Goal: Transaction & Acquisition: Purchase product/service

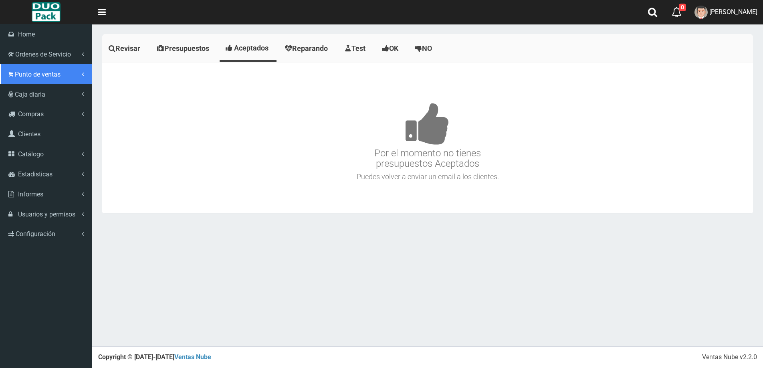
click at [44, 76] on span "Punto de ventas" at bounding box center [38, 75] width 46 height 8
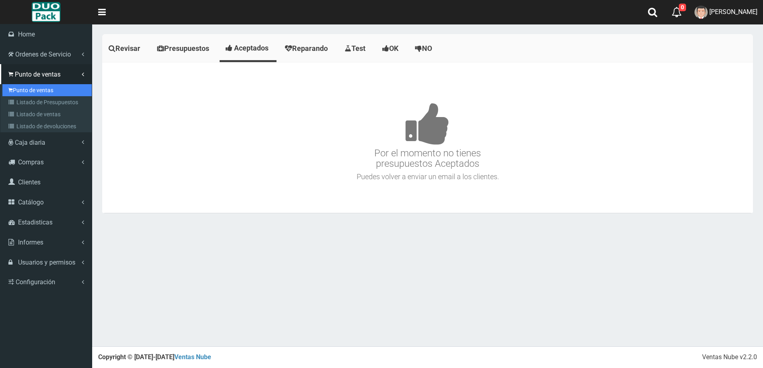
click at [50, 92] on link "Punto de ventas" at bounding box center [46, 90] width 89 height 12
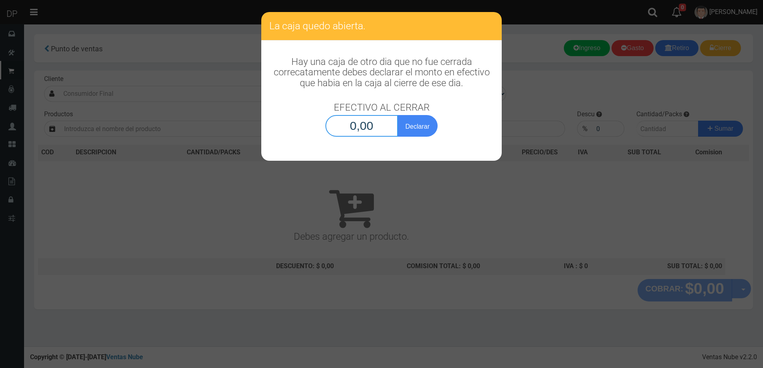
click at [346, 126] on input "0,00" at bounding box center [362, 126] width 73 height 22
type input "10,00"
click at [398, 115] on button "Declarar" at bounding box center [418, 126] width 40 height 22
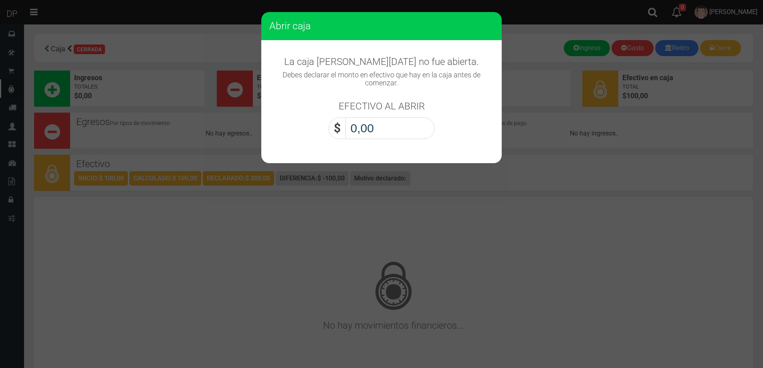
click at [367, 120] on input "0,00" at bounding box center [390, 128] width 89 height 22
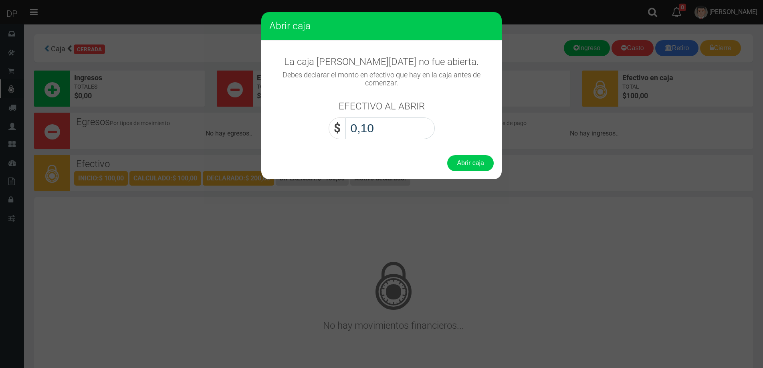
type input "1,00"
click at [447, 155] on button "Abrir caja" at bounding box center [470, 163] width 47 height 16
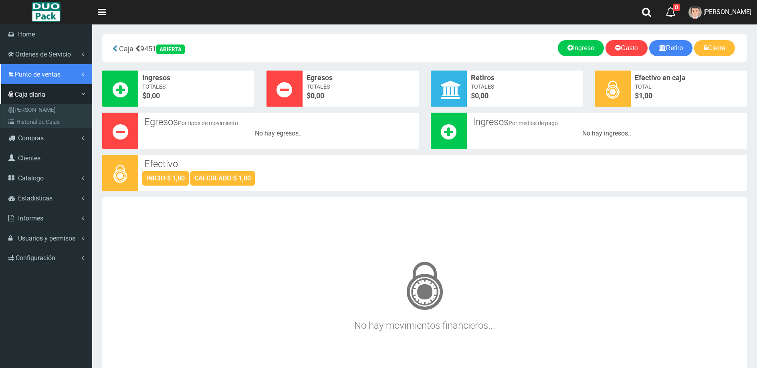
click at [47, 74] on span "Punto de ventas" at bounding box center [38, 75] width 46 height 8
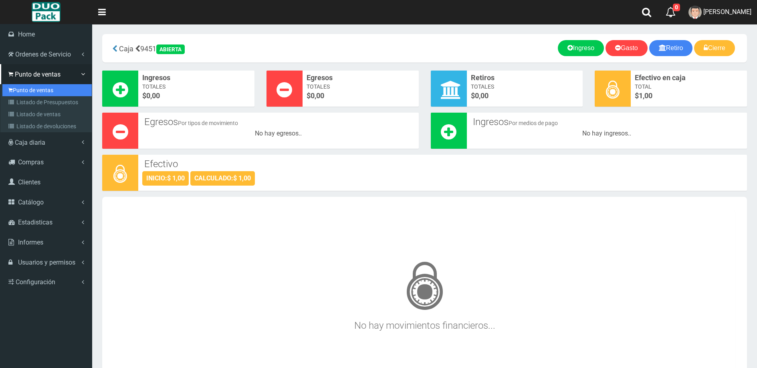
click at [40, 88] on link "Punto de ventas" at bounding box center [46, 90] width 89 height 12
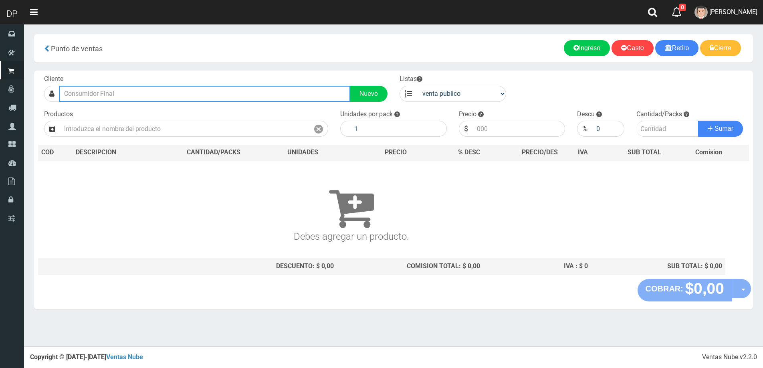
click at [194, 93] on input "text" at bounding box center [204, 94] width 291 height 16
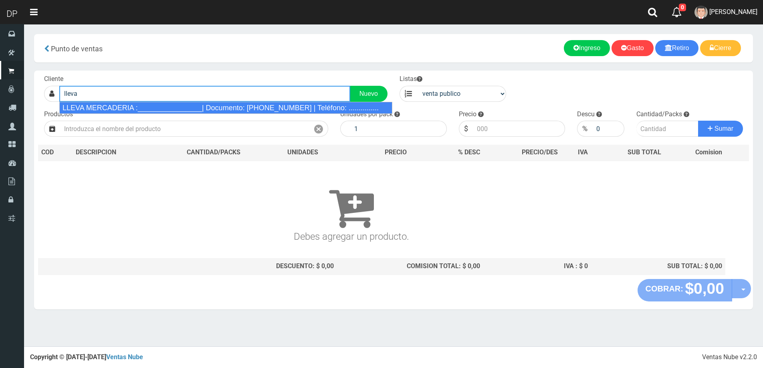
click at [178, 104] on div "LLEVA MERCADERIA :________________| Documento: [PHONE_NUMBER] | Teléfono: .....…" at bounding box center [225, 108] width 333 height 12
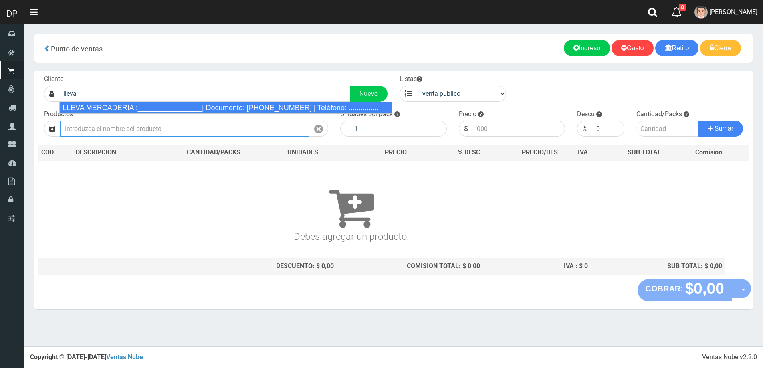
type input "LLEVA MERCADERIA :________________| Documento: 01111111111111111111 | Teléfono:…"
select select "2"
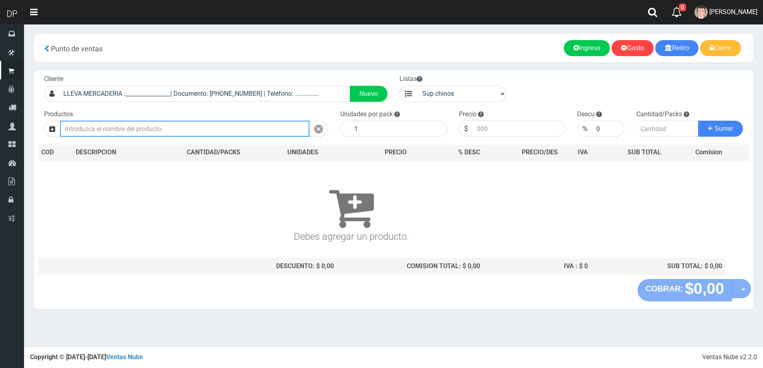
click at [170, 132] on input "text" at bounding box center [184, 129] width 249 height 16
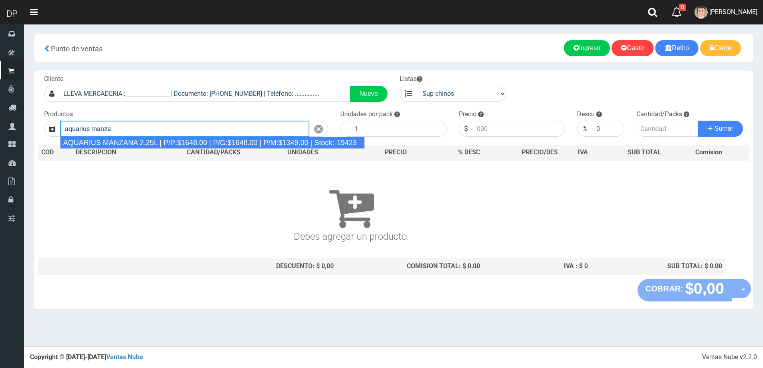
click at [168, 142] on div "AQUARIUS MANZANA 2.25L | P/P:$1648.00 | P/G:$1648.00 | P/M:$1349.00 | Stock:-19…" at bounding box center [212, 143] width 305 height 12
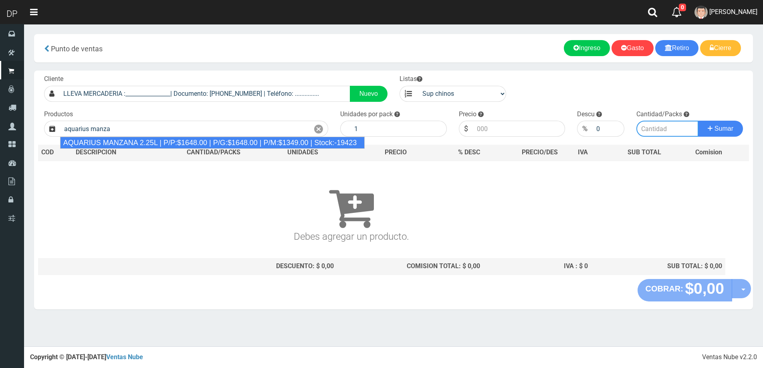
type input "AQUARIUS MANZANA 2.25L | P/P:$1648.00 | P/G:$1648.00 | P/M:$1349.00 | Stock:-19…"
type input "6"
type input "1648.00"
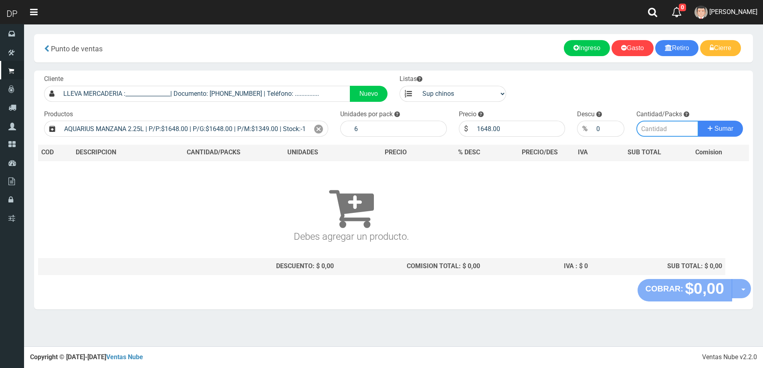
click at [684, 126] on input "number" at bounding box center [668, 129] width 62 height 16
type input "1"
click at [698, 121] on button "Sumar" at bounding box center [720, 129] width 45 height 16
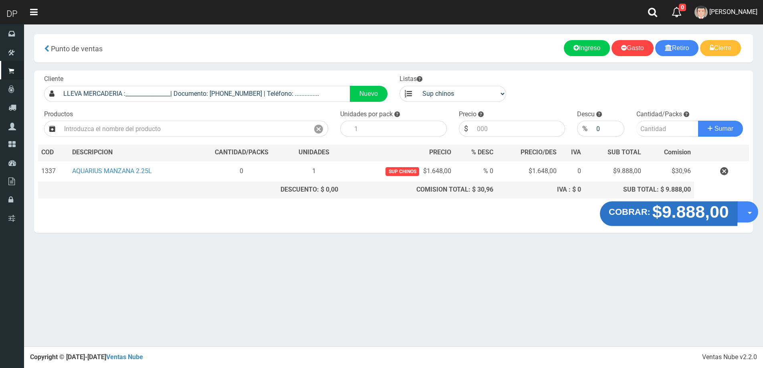
click at [654, 221] on button "COBRAR: $9.888,00" at bounding box center [669, 213] width 138 height 25
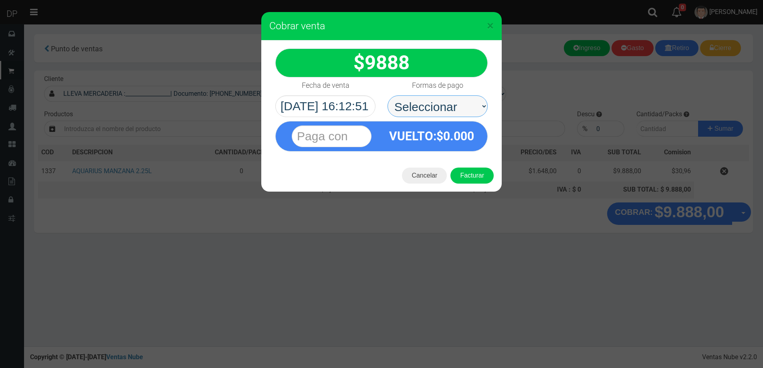
click at [417, 102] on select "Seleccionar Efectivo Tarjeta de Crédito Depósito Débito" at bounding box center [438, 106] width 100 height 22
select select "Efectivo"
click at [388, 95] on select "Seleccionar Efectivo Tarjeta de Crédito Depósito Débito" at bounding box center [438, 106] width 100 height 22
click at [484, 170] on button "Facturar" at bounding box center [472, 176] width 43 height 16
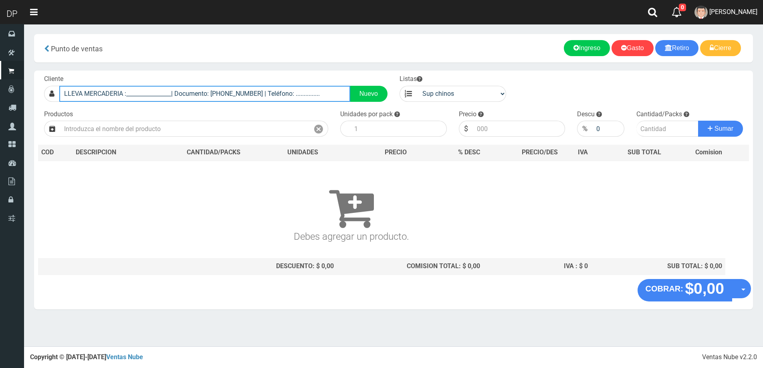
click at [333, 90] on input "LLEVA MERCADERIA :________________| Documento: 01111111111111111111 | Teléfono:…" at bounding box center [204, 94] width 291 height 16
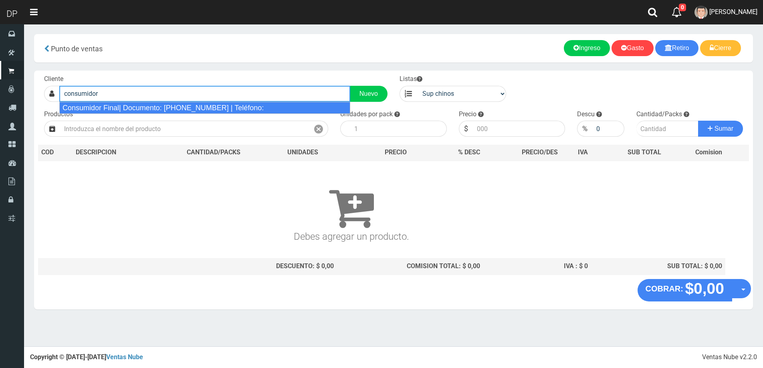
click at [210, 105] on div "Consumidor Final| Documento: 65466464 | Teléfono:" at bounding box center [204, 108] width 291 height 12
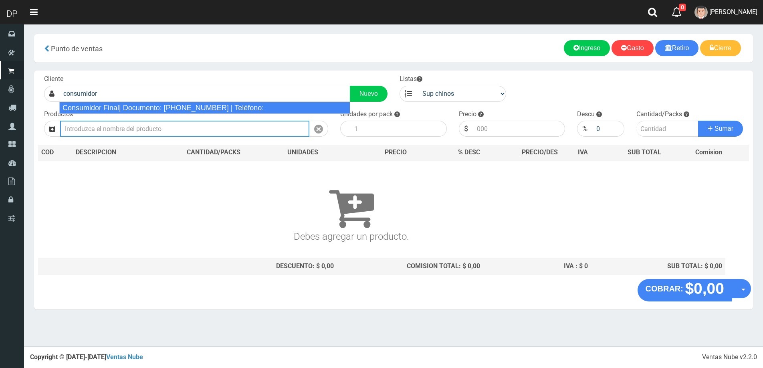
type input "Consumidor Final| Documento: 65466464 | Teléfono:"
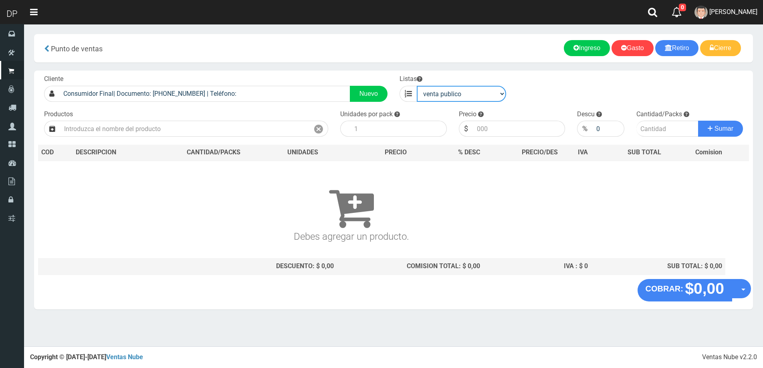
click at [432, 95] on select "venta publico Sup chinos reventas" at bounding box center [461, 94] width 89 height 16
select select "3"
click at [417, 86] on select "venta publico Sup chinos reventas" at bounding box center [461, 94] width 89 height 16
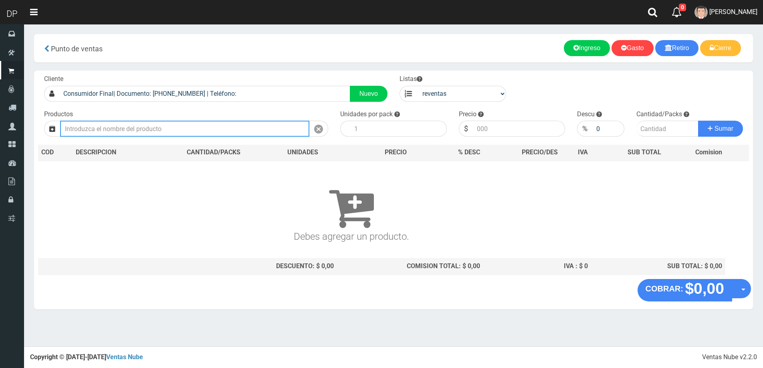
click at [174, 131] on input "text" at bounding box center [184, 129] width 249 height 16
click at [124, 131] on input "manaos cola" at bounding box center [184, 129] width 249 height 16
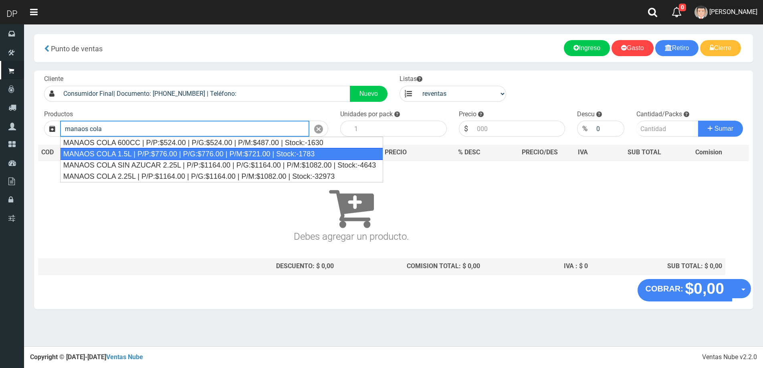
click at [138, 153] on div "MANAOS COLA 1.5L | P/P:$776.00 | P/G:$776.00 | P/M:$721.00 | Stock:-1783" at bounding box center [221, 154] width 323 height 12
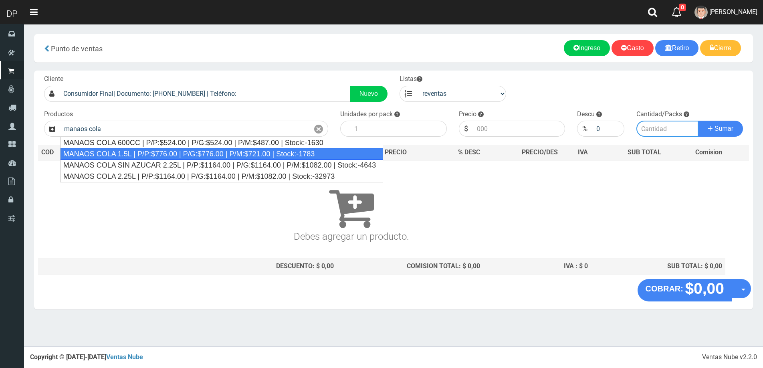
type input "MANAOS COLA 1.5L | P/P:$776.00 | P/G:$776.00 | P/M:$721.00 | Stock:-1783"
type input "6"
type input "721.00"
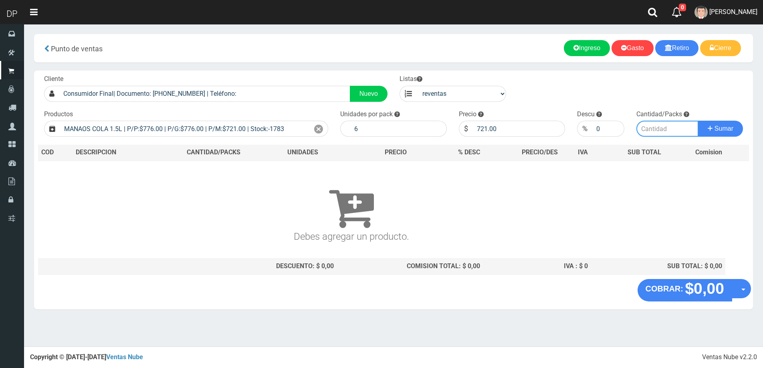
click at [673, 129] on input "number" at bounding box center [668, 129] width 62 height 16
type input "5"
click at [698, 121] on button "Sumar" at bounding box center [720, 129] width 45 height 16
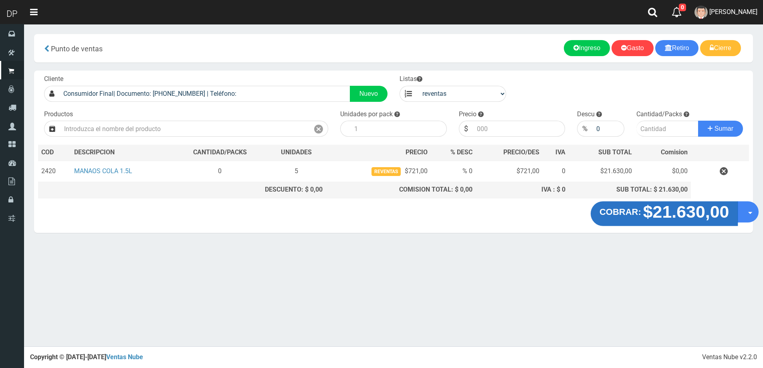
click at [670, 214] on strong "$21.630,00" at bounding box center [686, 211] width 86 height 19
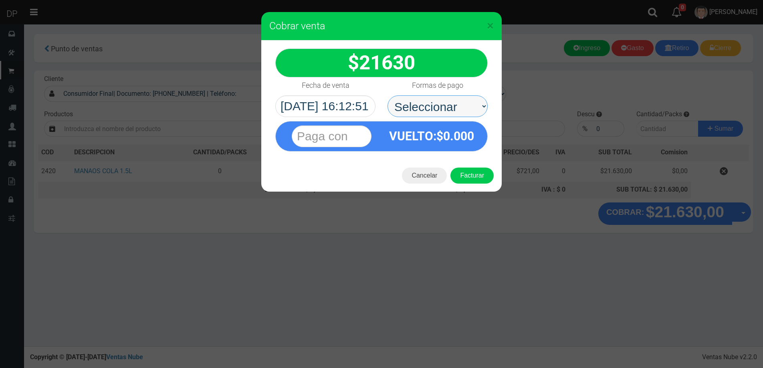
click at [463, 115] on select "Seleccionar Efectivo Tarjeta de Crédito Depósito Débito" at bounding box center [438, 106] width 100 height 22
select select "Efectivo"
click at [388, 95] on select "Seleccionar Efectivo Tarjeta de Crédito Depósito Débito" at bounding box center [438, 106] width 100 height 22
click at [479, 172] on button "Facturar" at bounding box center [472, 176] width 43 height 16
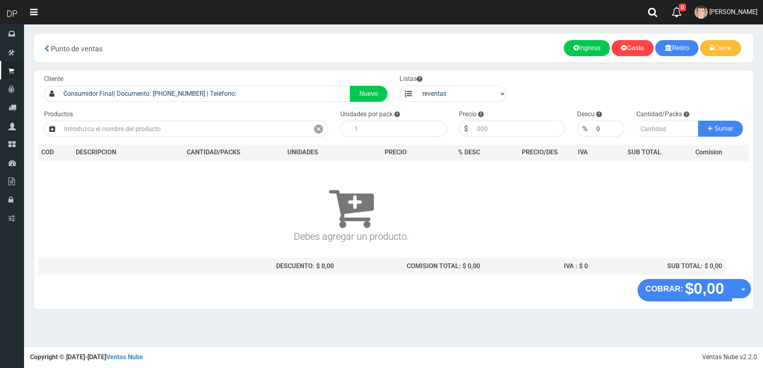
click at [748, 16] on link "[PERSON_NAME]" at bounding box center [726, 12] width 74 height 24
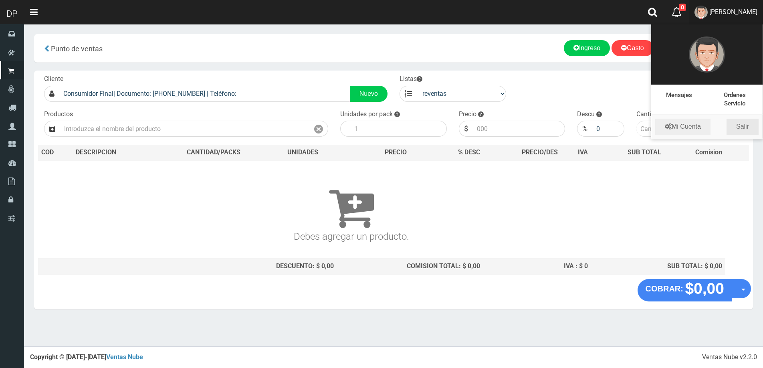
click at [745, 129] on link "Salir" at bounding box center [743, 127] width 32 height 16
